Goal: Information Seeking & Learning: Learn about a topic

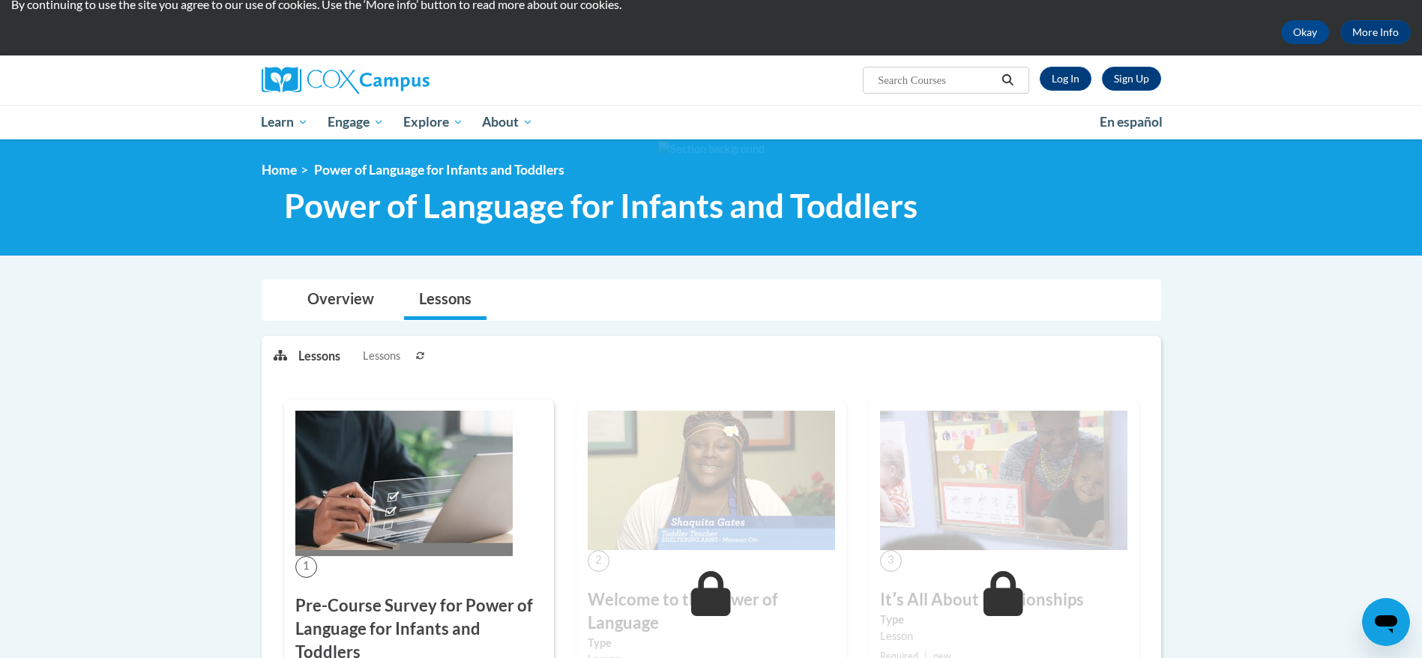
scroll to position [51, 0]
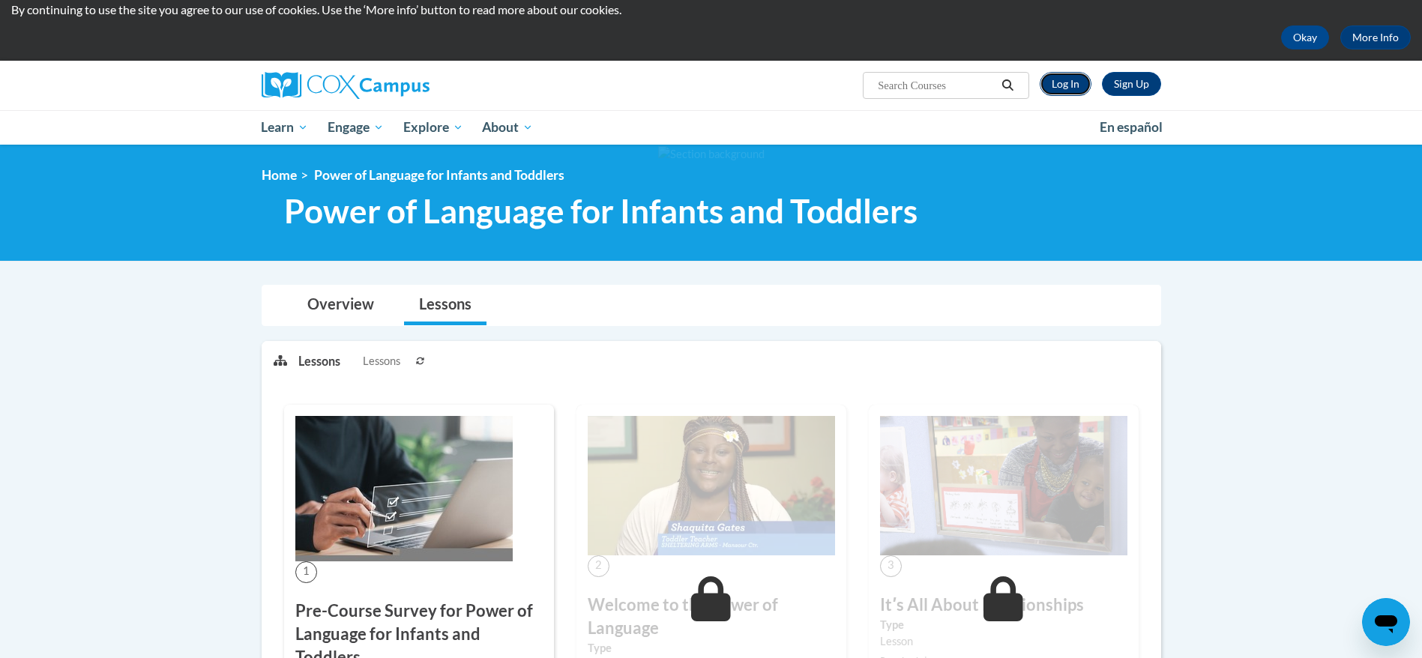
click at [1067, 92] on link "Log In" at bounding box center [1066, 84] width 52 height 24
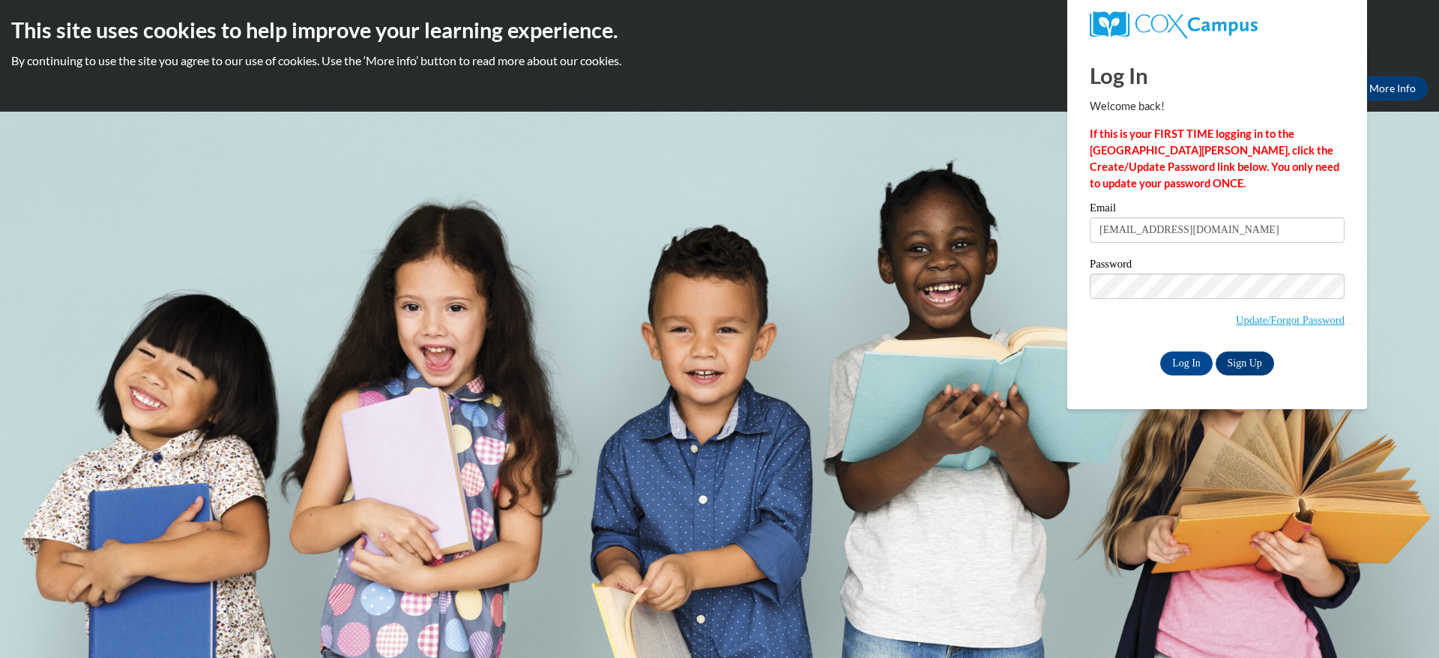
click at [1193, 357] on input "Log In" at bounding box center [1186, 364] width 52 height 24
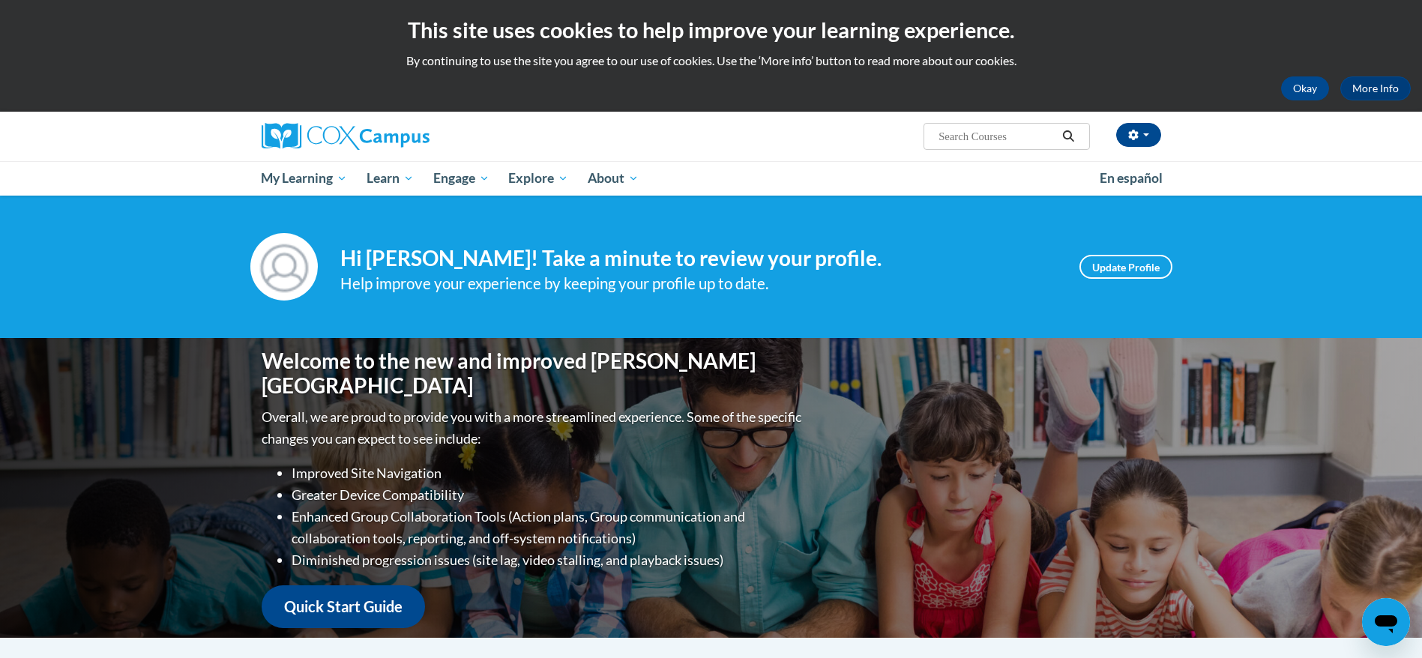
drag, startPoint x: 0, startPoint y: 0, endPoint x: 833, endPoint y: 367, distance: 910.2
click at [833, 367] on div "Welcome to the new and improved Cox Campus Overall, we are proud to provide you…" at bounding box center [711, 488] width 944 height 300
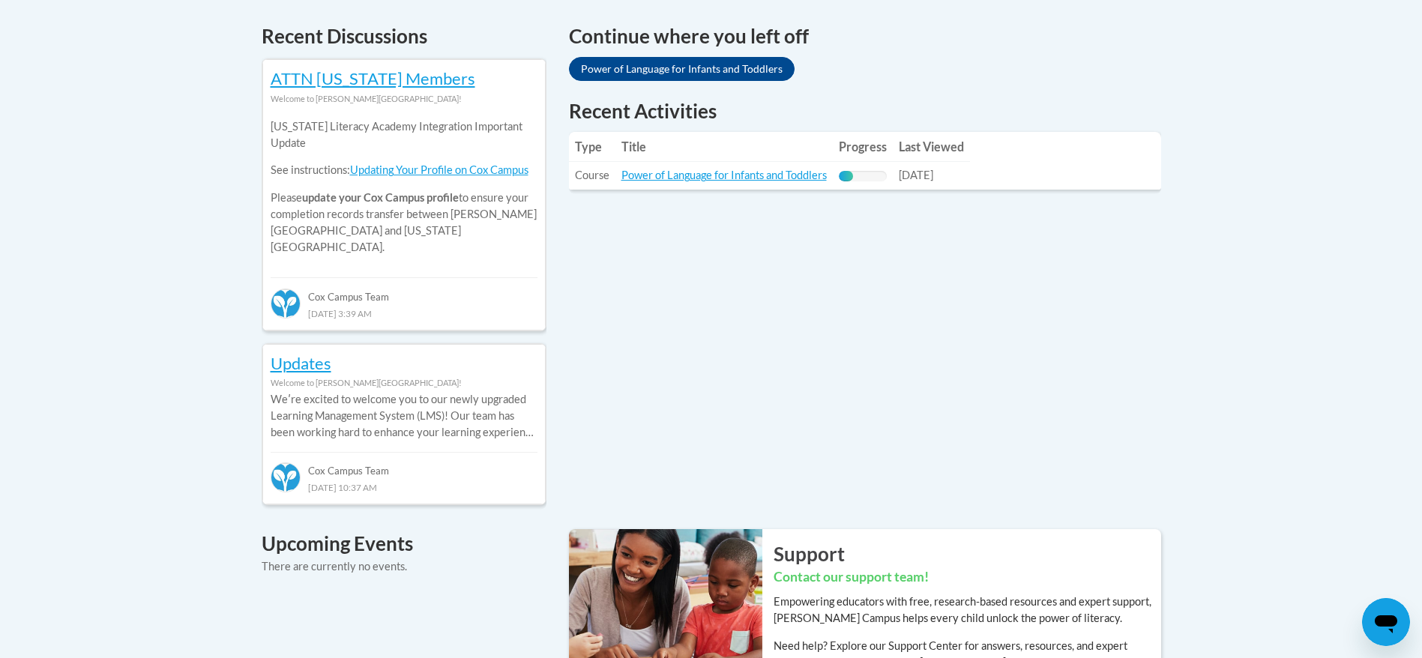
scroll to position [631, 0]
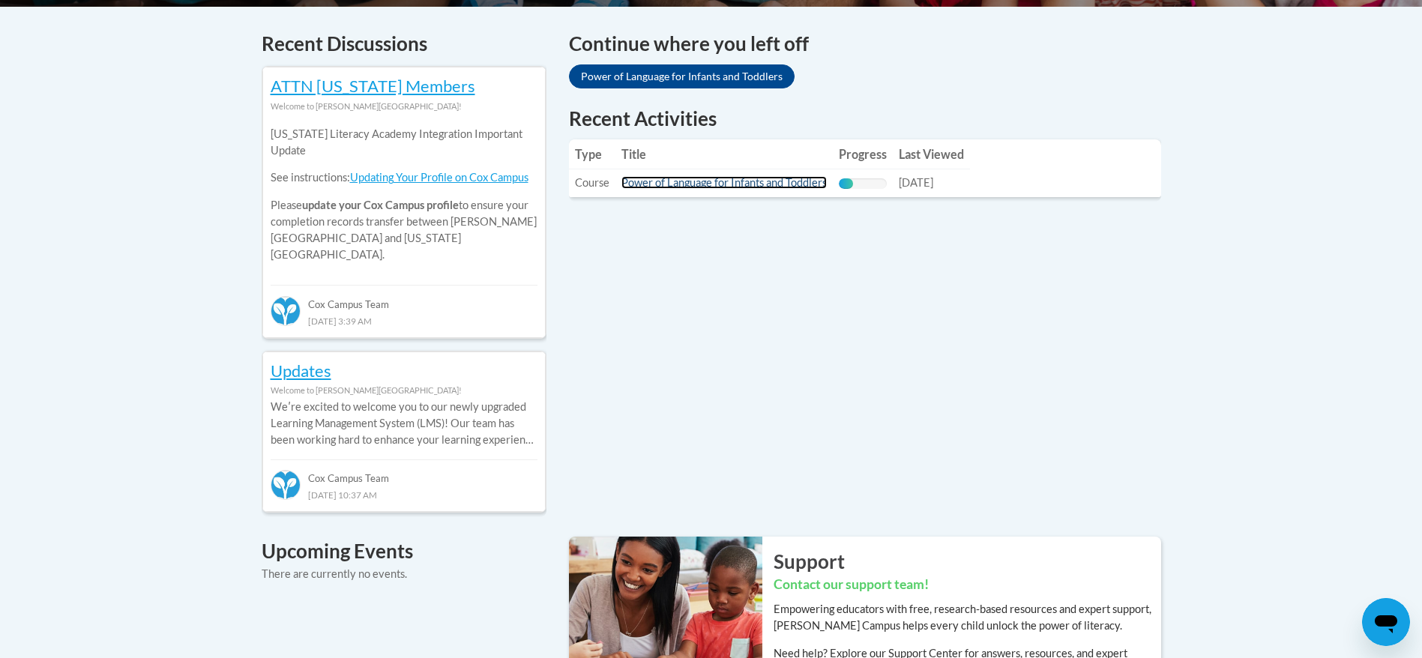
click at [739, 178] on link "Power of Language for Infants and Toddlers" at bounding box center [723, 182] width 205 height 13
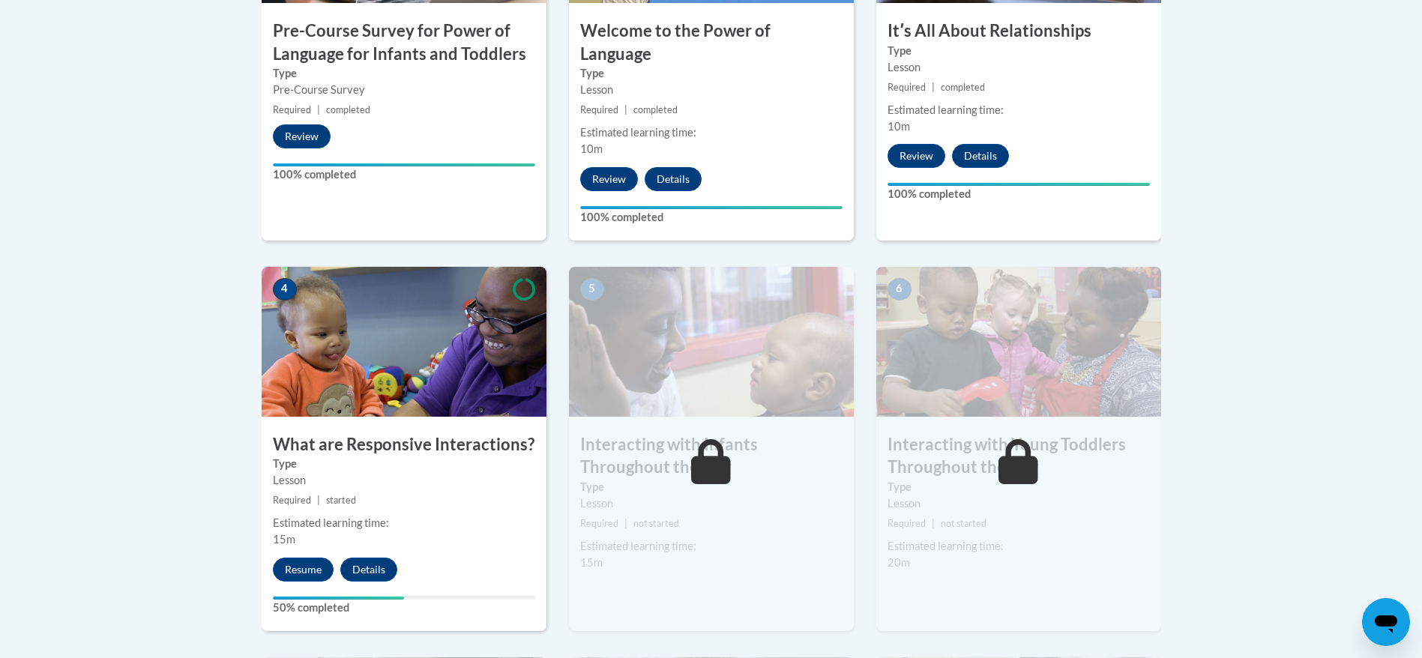
scroll to position [679, 0]
